Goal: Browse casually: Explore the website without a specific task or goal

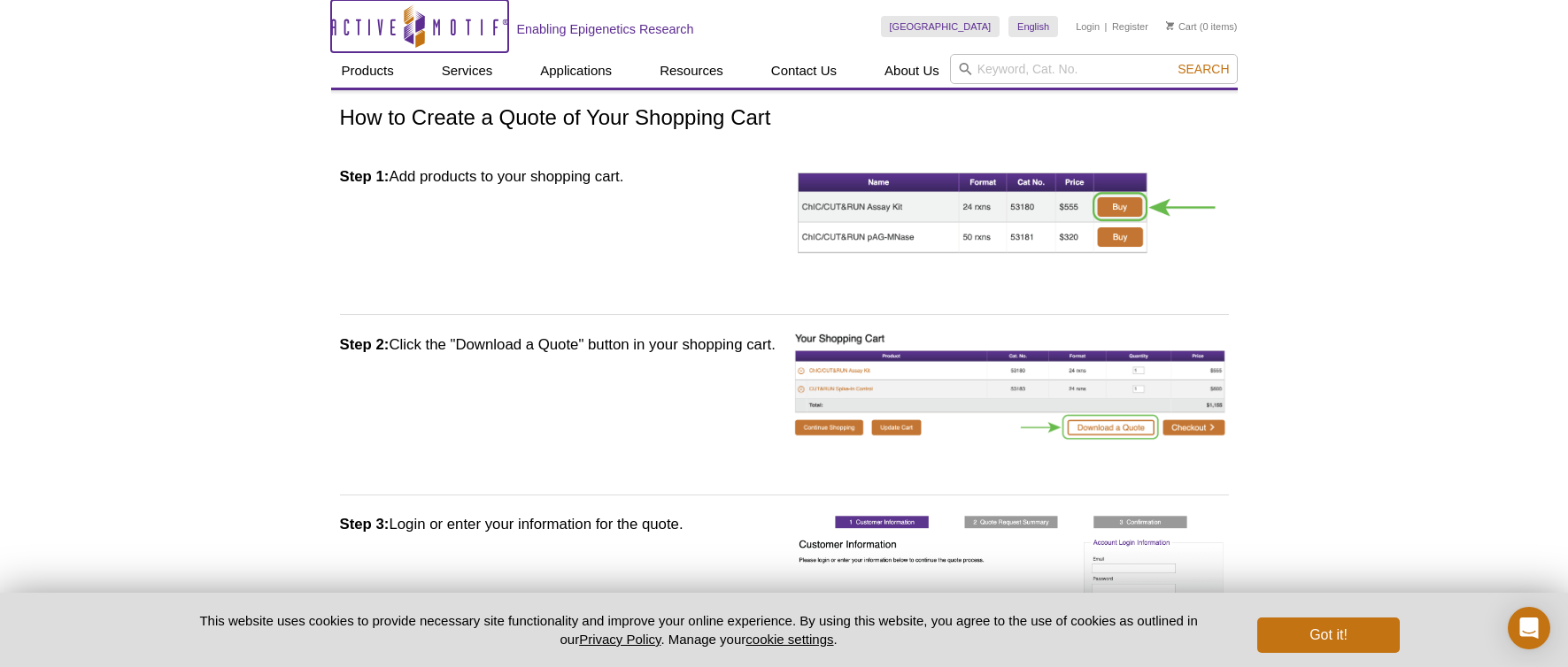
click at [385, 27] on icon "Active Motif Logo" at bounding box center [419, 26] width 177 height 43
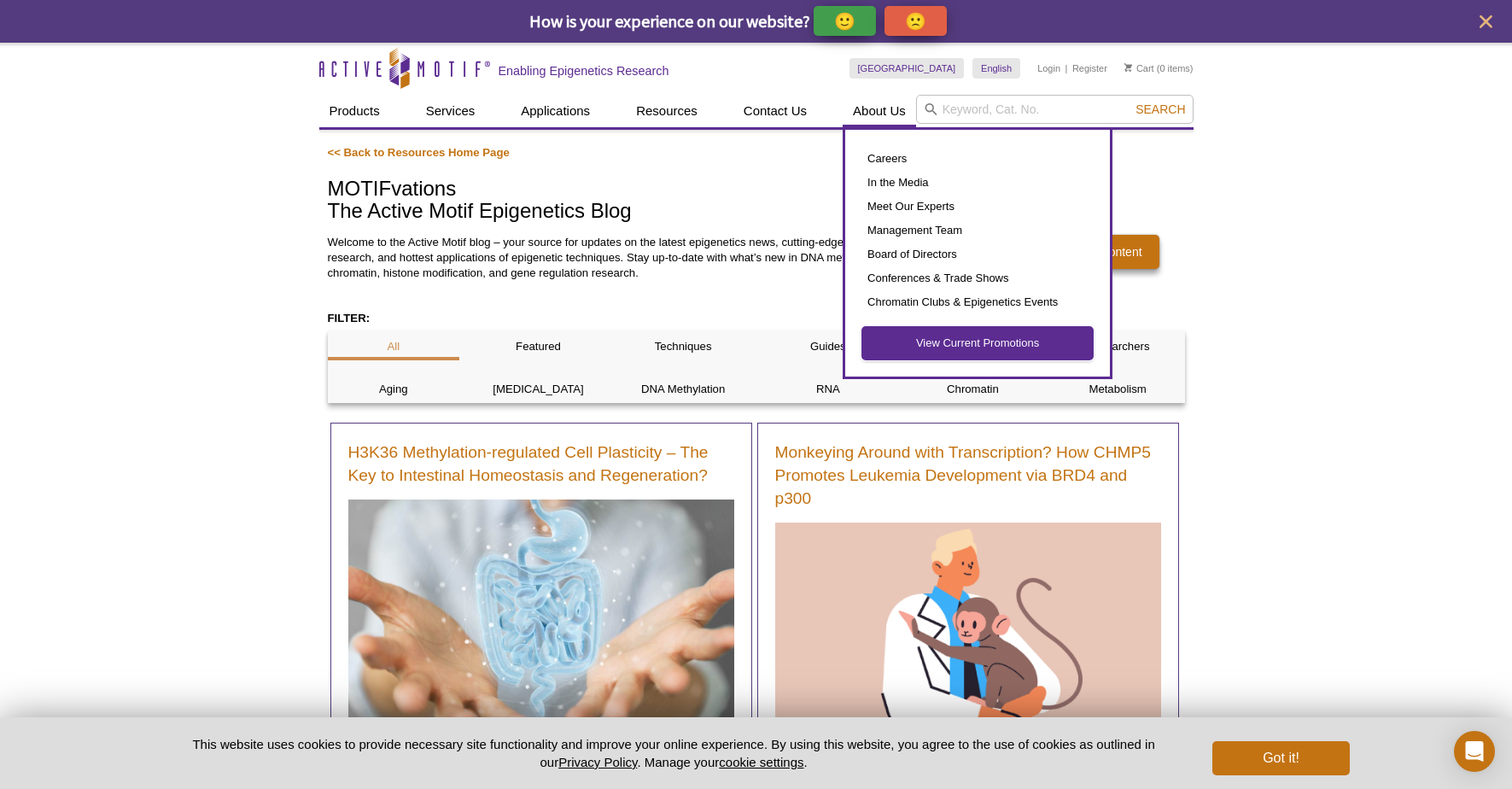
click at [931, 344] on link "View Current Promotions" at bounding box center [978, 343] width 230 height 32
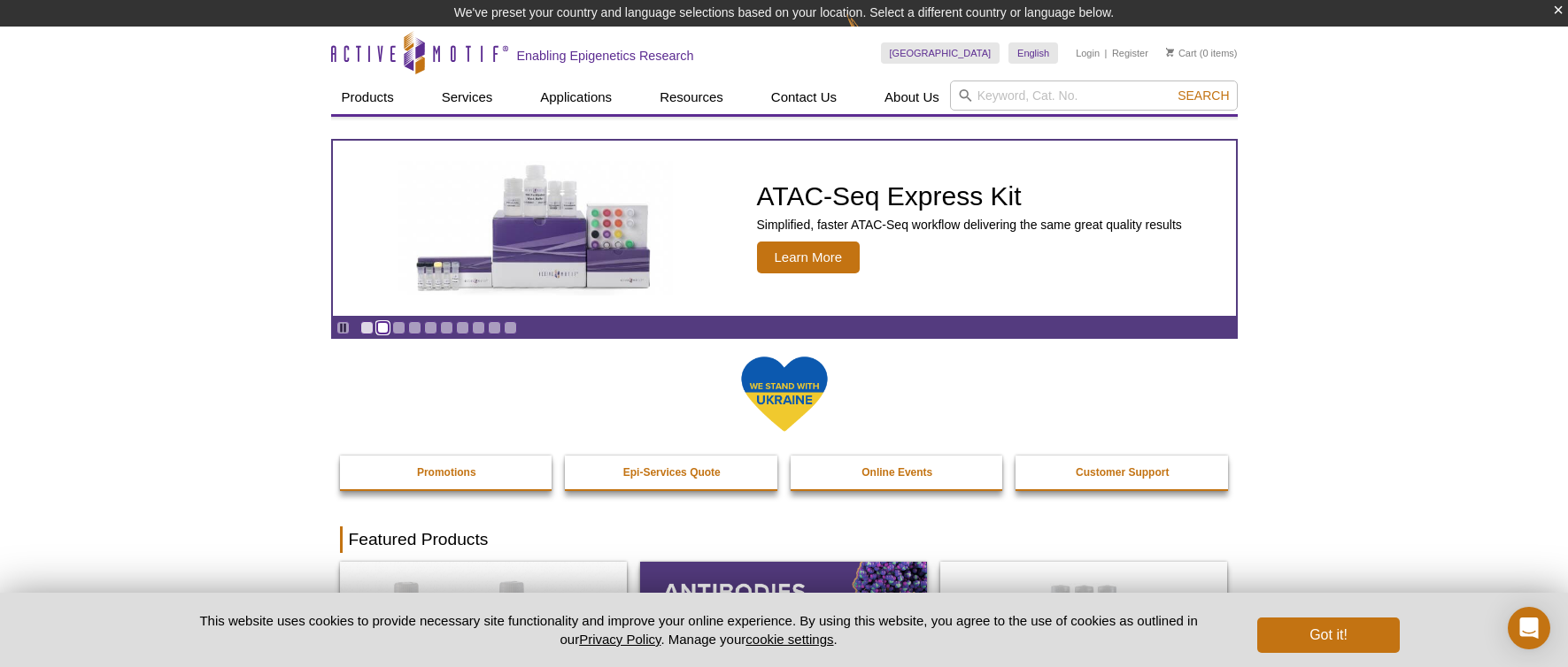
click at [381, 328] on link "Go to slide 2" at bounding box center [383, 327] width 13 height 13
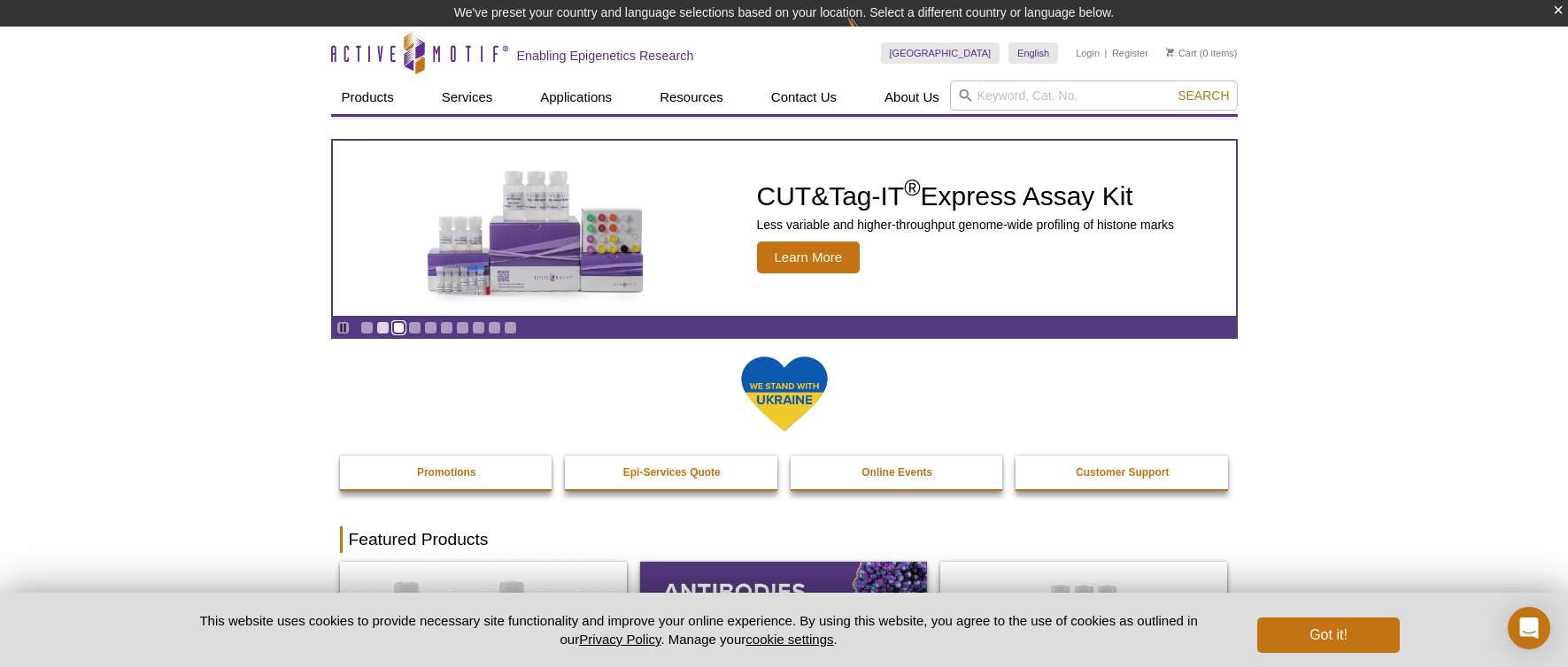
click at [395, 329] on div "Pause Go to slide 1 Go to slide 2 Go to slide 3 Go to slide 4 Go to slide 5 Go …" at bounding box center [427, 327] width 187 height 20
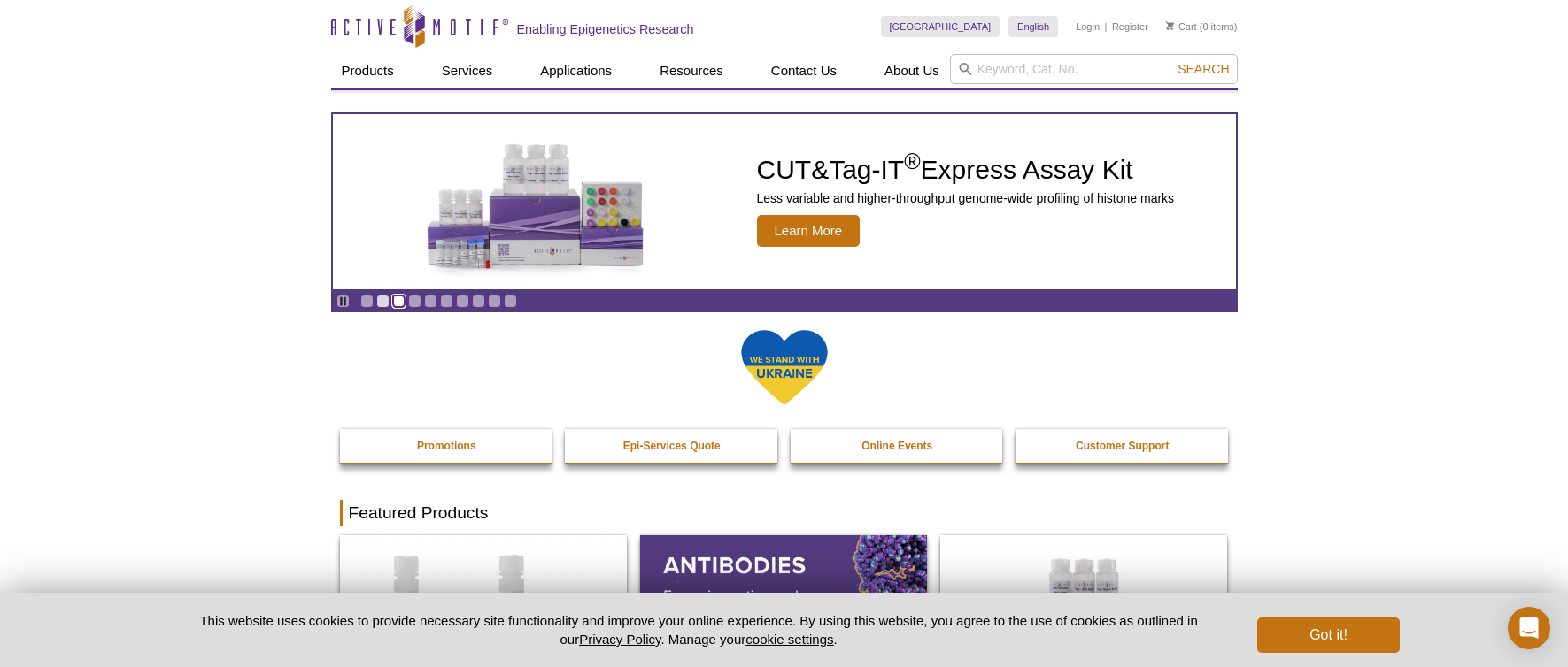
click at [400, 303] on link "Go to slide 3" at bounding box center [399, 301] width 13 height 13
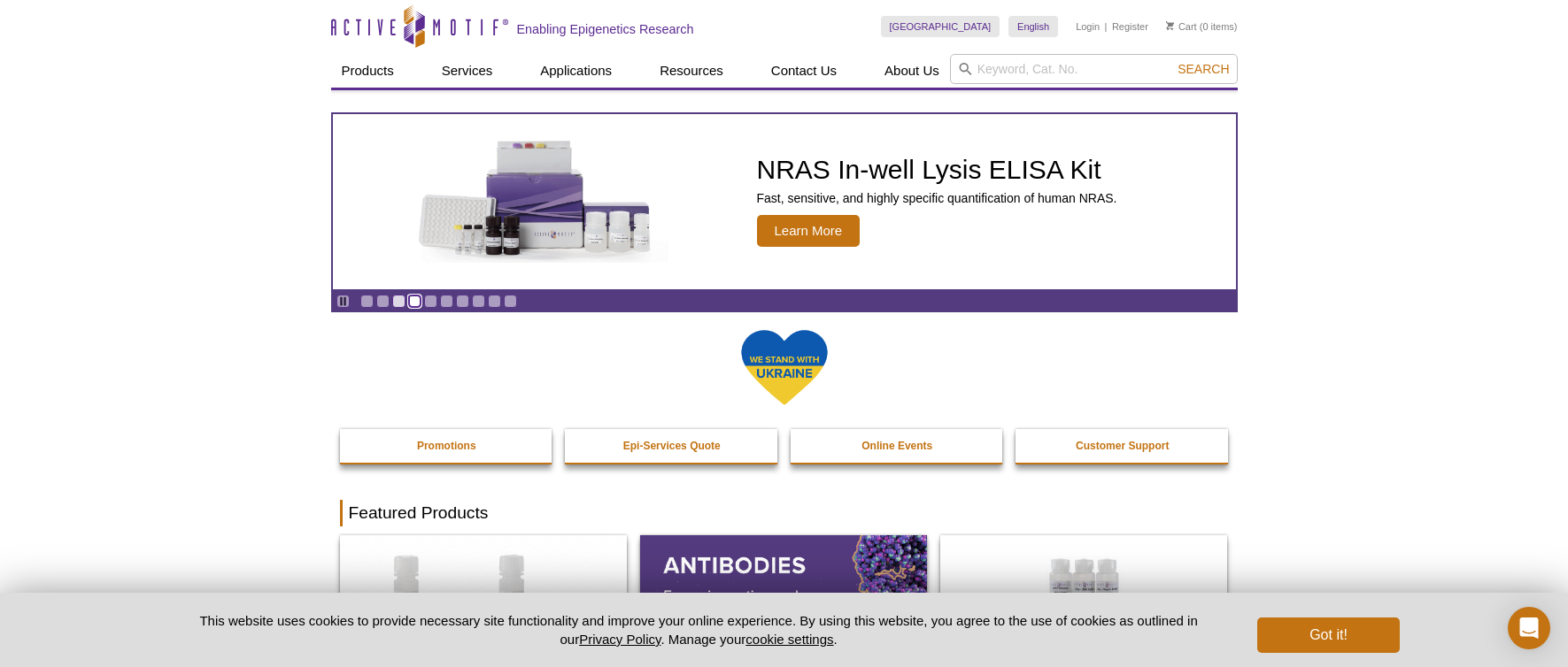
click at [416, 305] on link "Go to slide 4" at bounding box center [415, 301] width 13 height 13
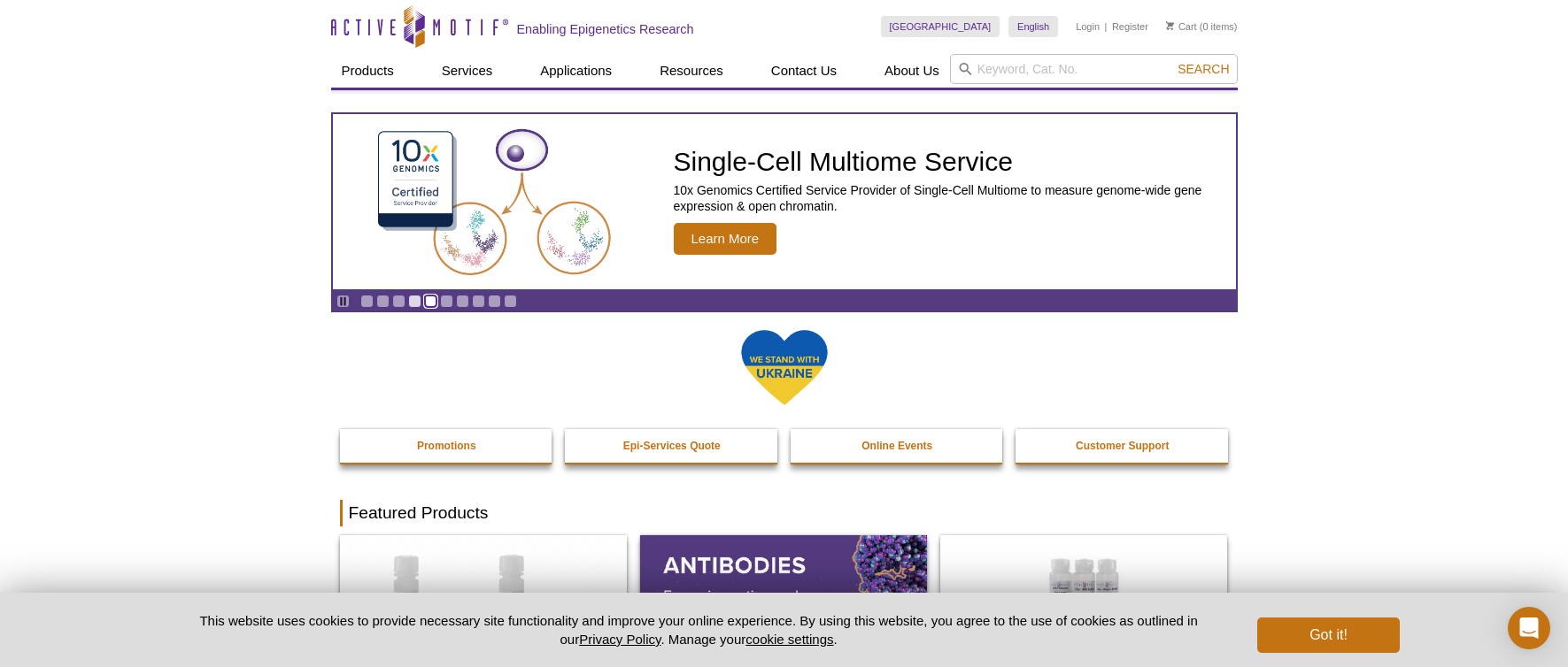
click at [427, 303] on link "Go to slide 5" at bounding box center [431, 301] width 13 height 13
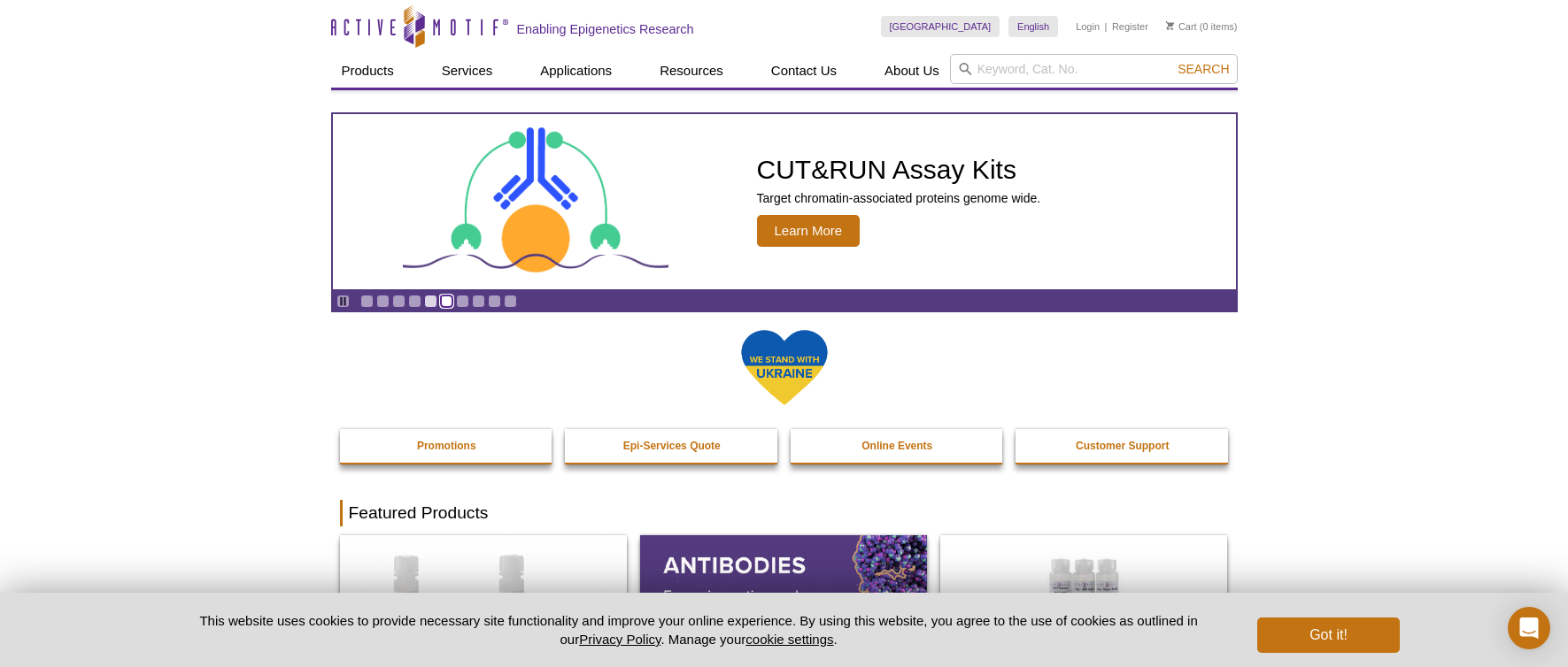
click at [447, 304] on link "Go to slide 6" at bounding box center [447, 301] width 13 height 13
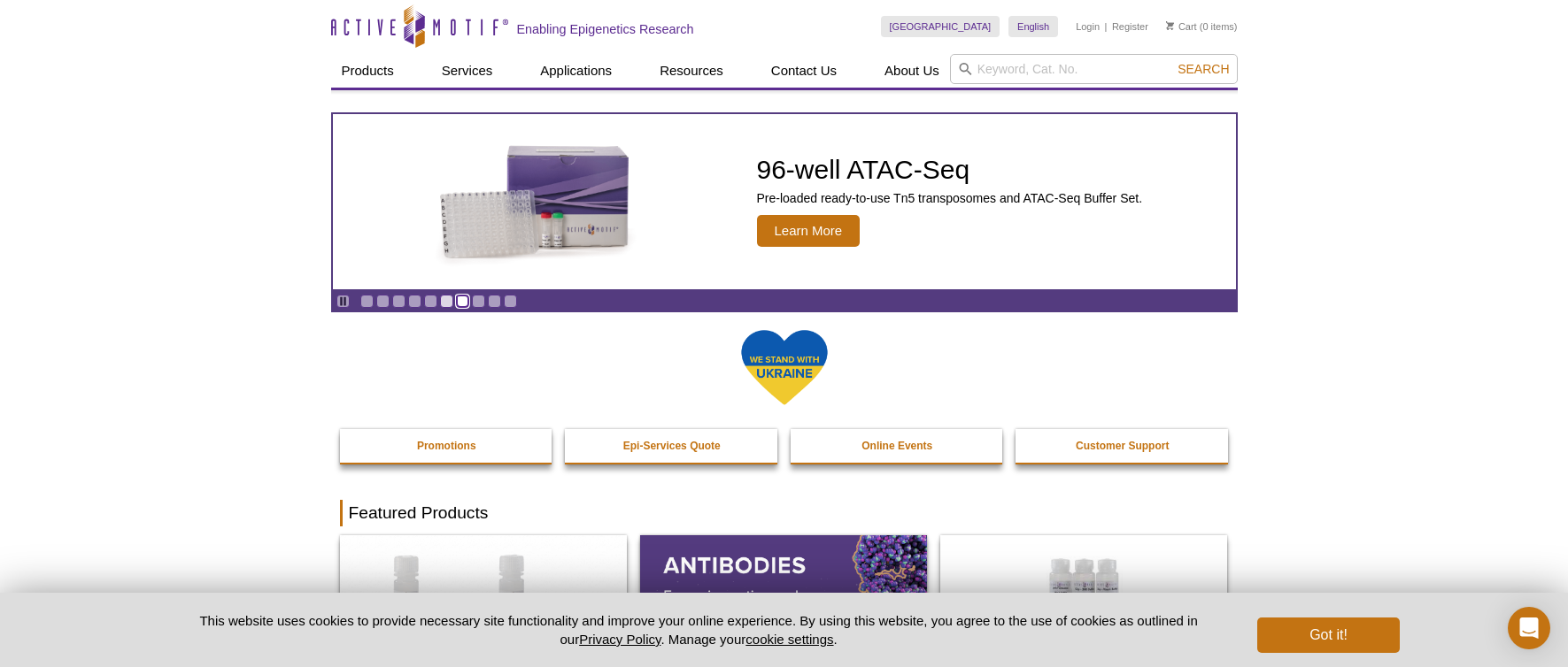
click at [464, 304] on link "Go to slide 7" at bounding box center [462, 301] width 13 height 13
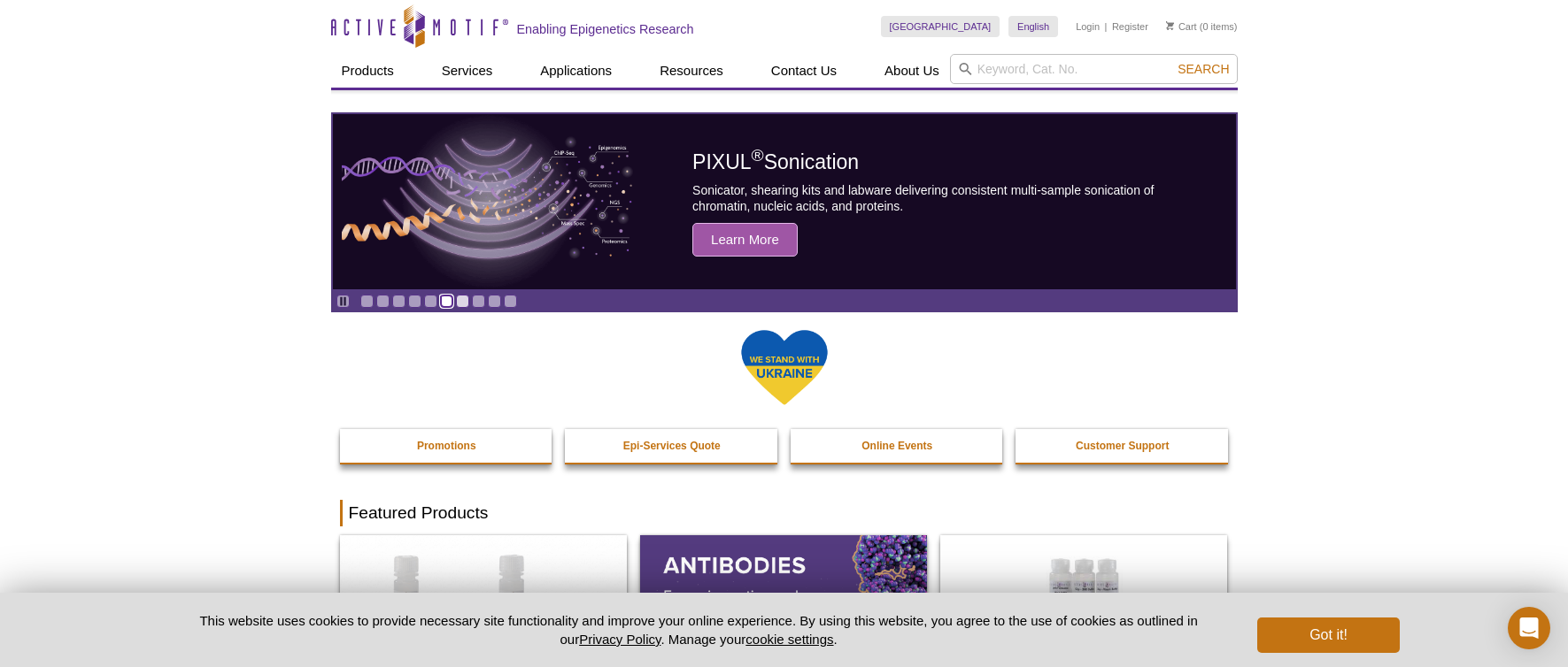
click at [447, 300] on link "Go to slide 6" at bounding box center [447, 301] width 13 height 13
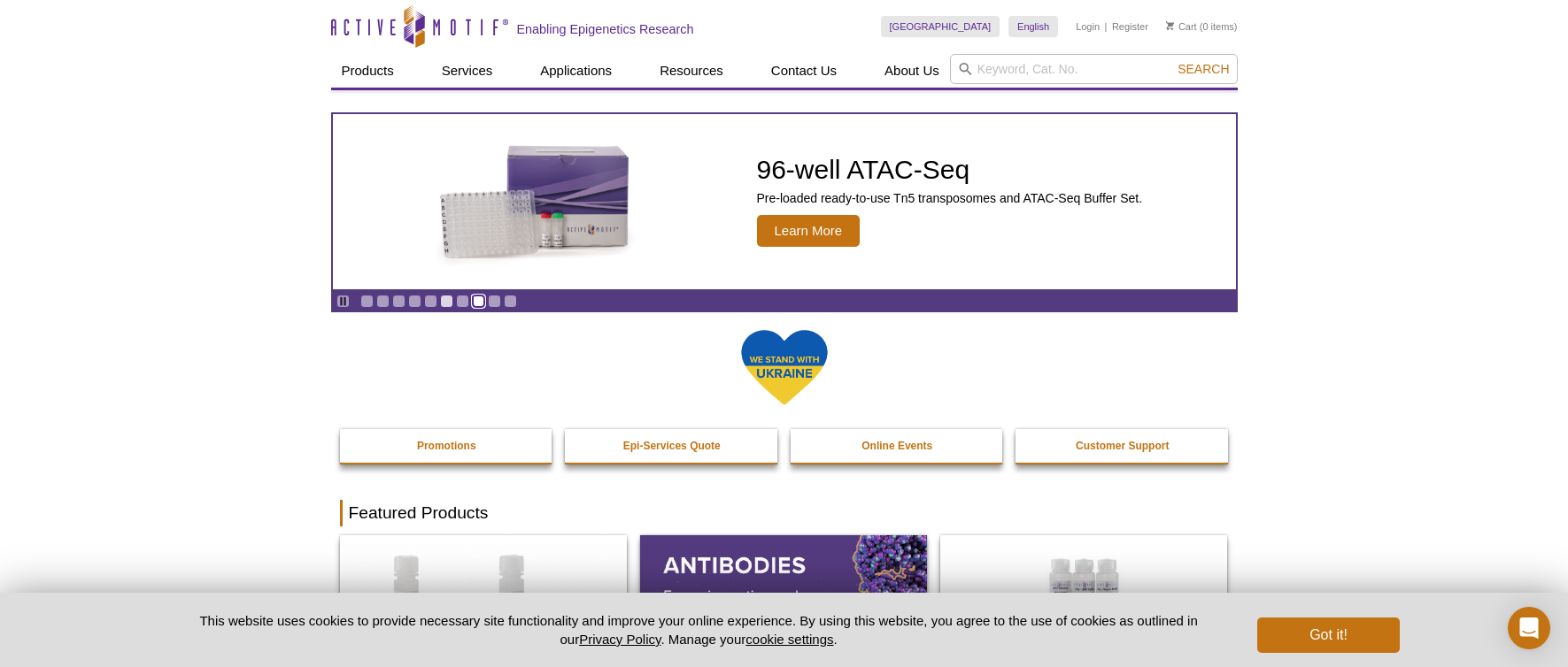
click at [479, 301] on link "Go to slide 8" at bounding box center [478, 301] width 13 height 13
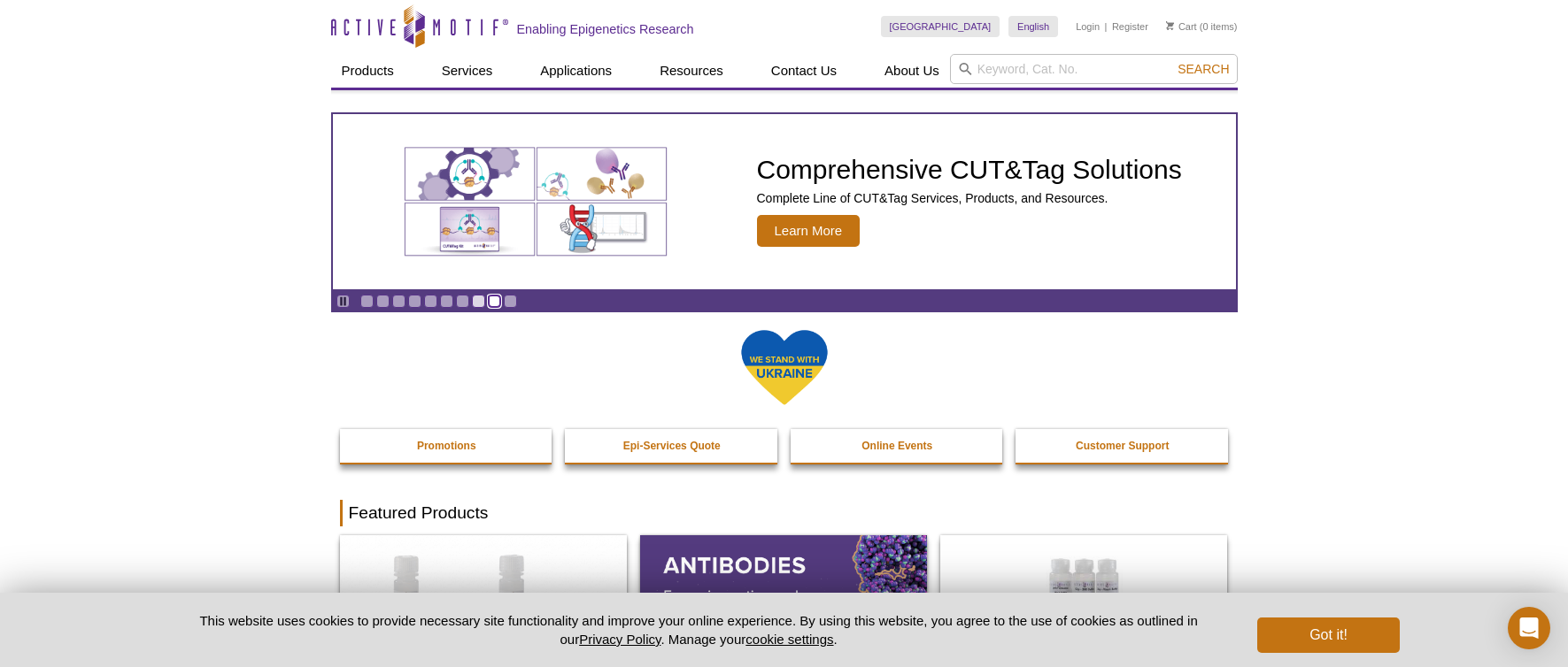
click at [492, 303] on link "Go to slide 9" at bounding box center [494, 301] width 13 height 13
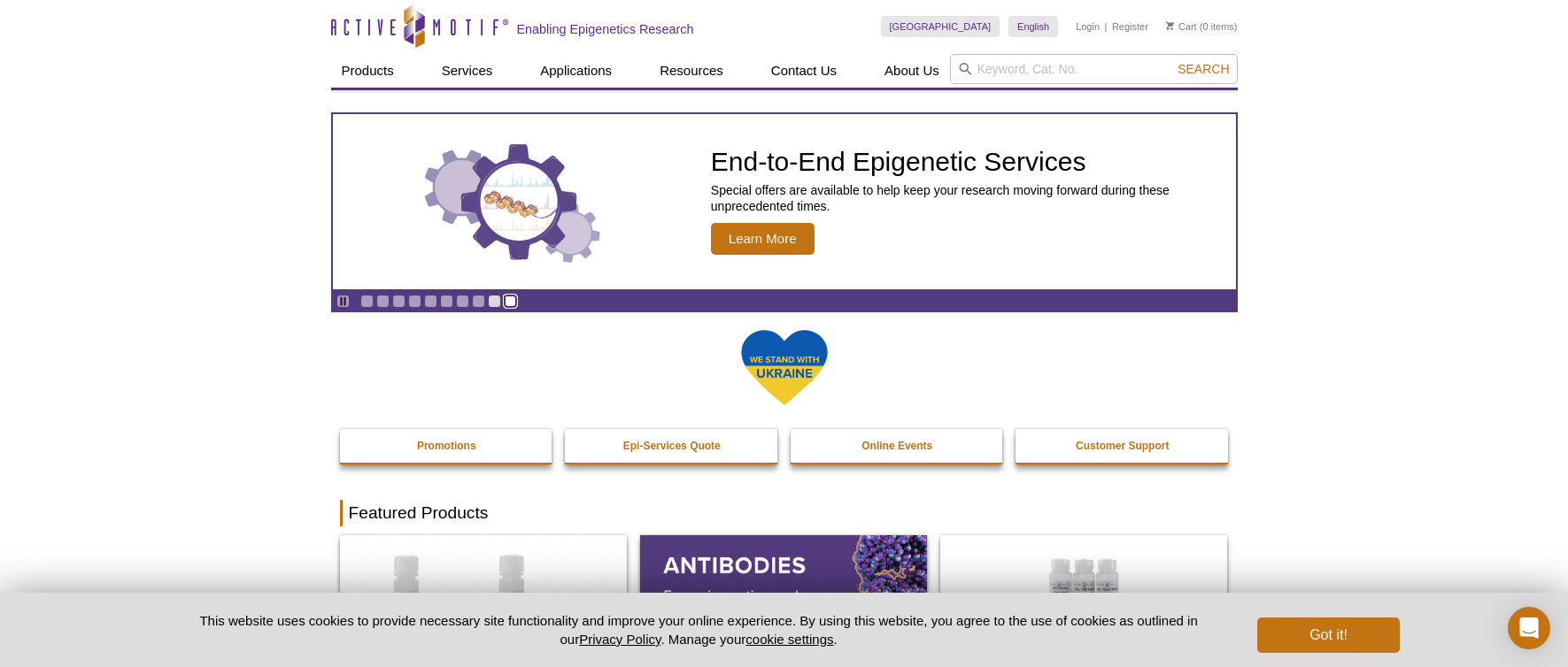
click at [513, 301] on link "Go to slide 10" at bounding box center [510, 301] width 13 height 13
